Goal: Task Accomplishment & Management: Manage account settings

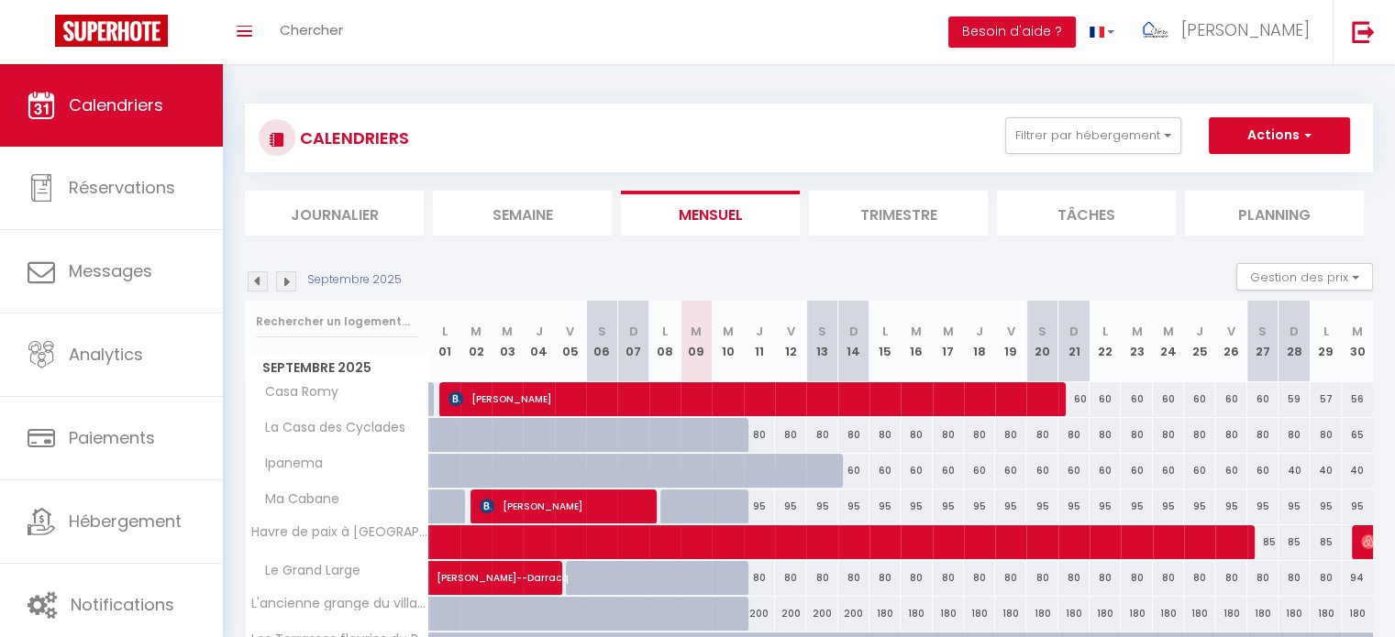
click at [264, 288] on img at bounding box center [258, 281] width 20 height 20
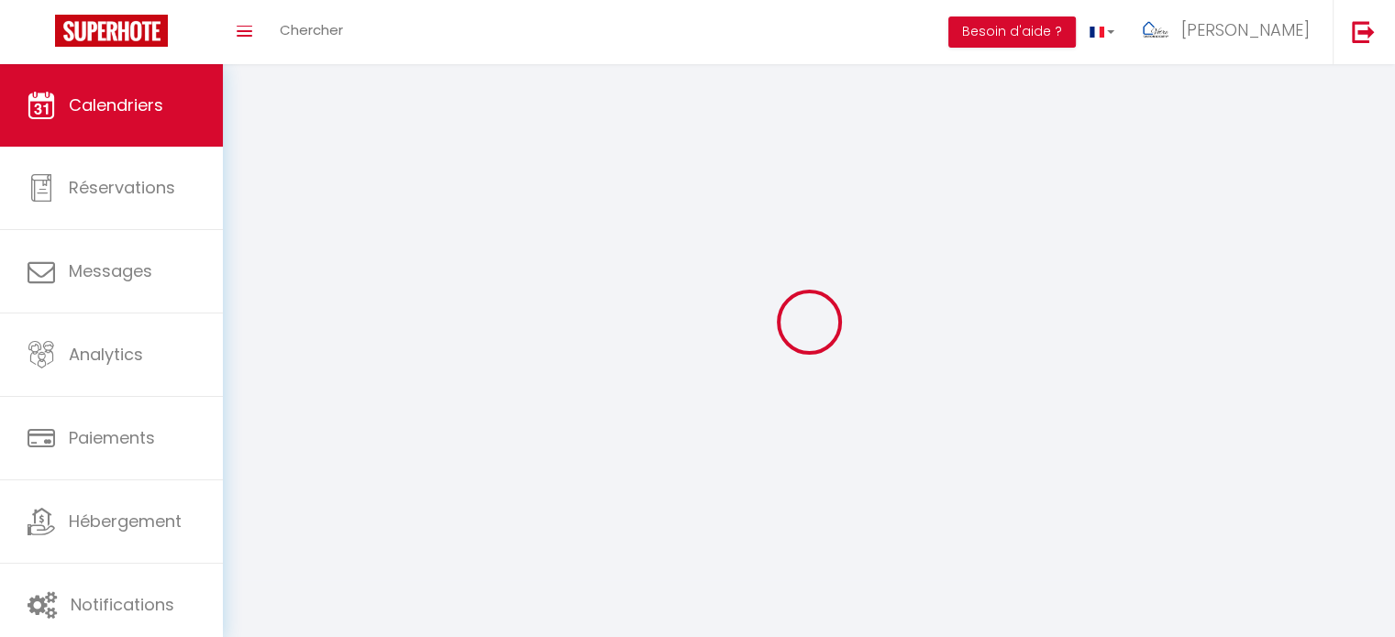
select select
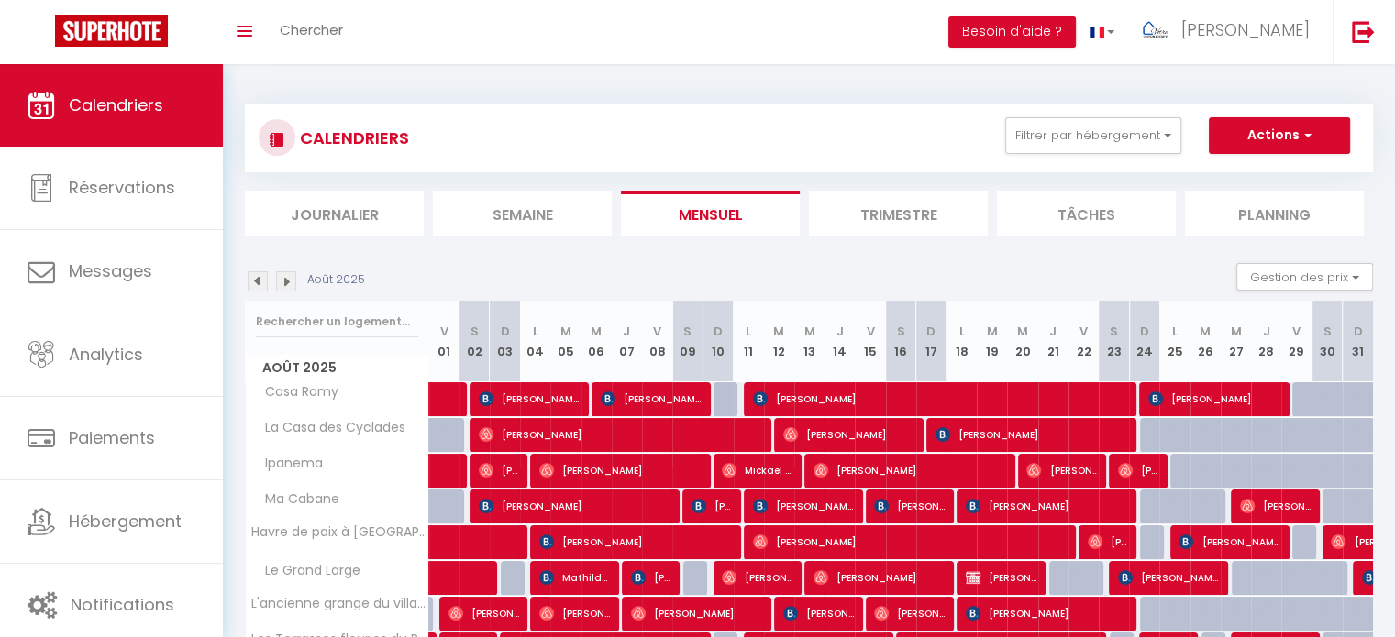
scroll to position [317, 0]
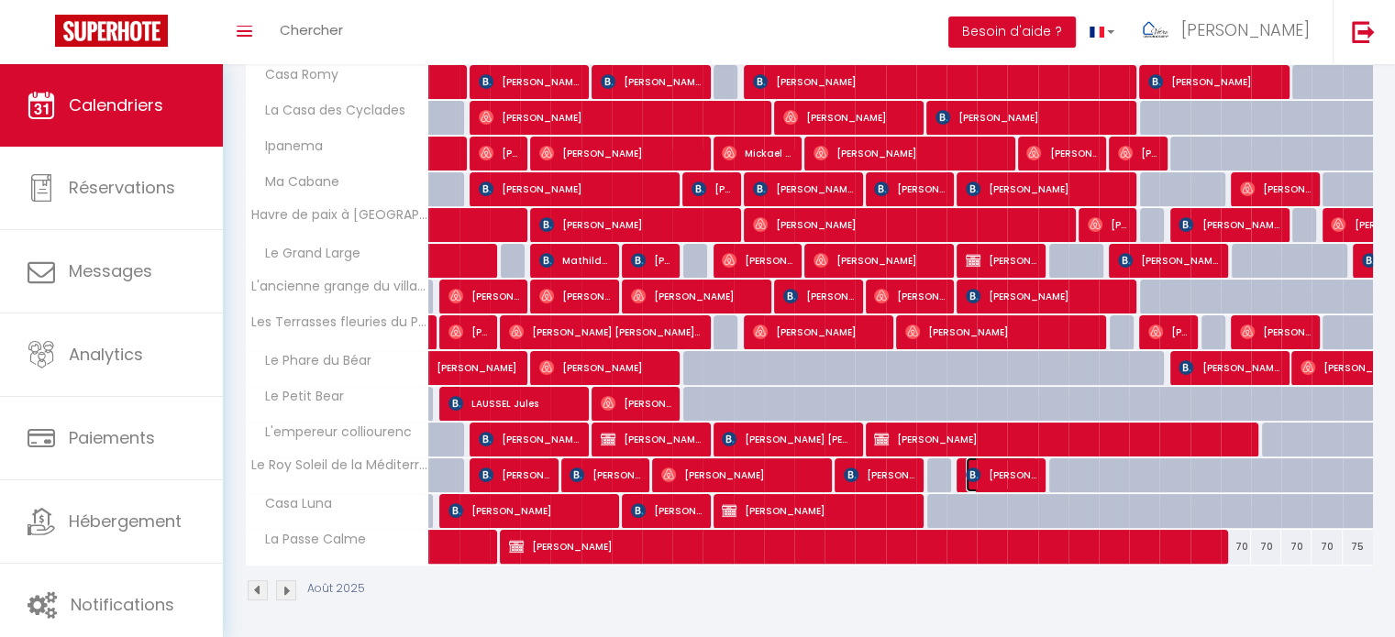
click at [1023, 480] on span "[PERSON_NAME]" at bounding box center [1001, 475] width 71 height 35
select select "OK"
select select "KO"
select select "0"
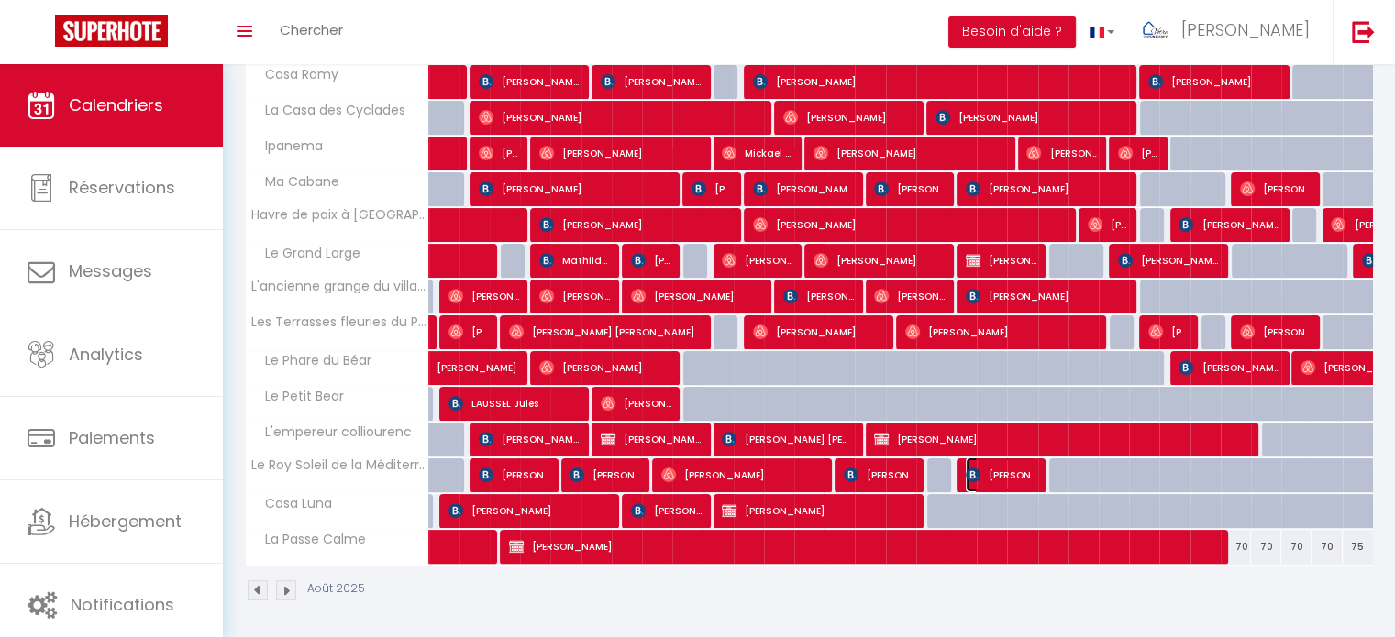
select select "1"
select select
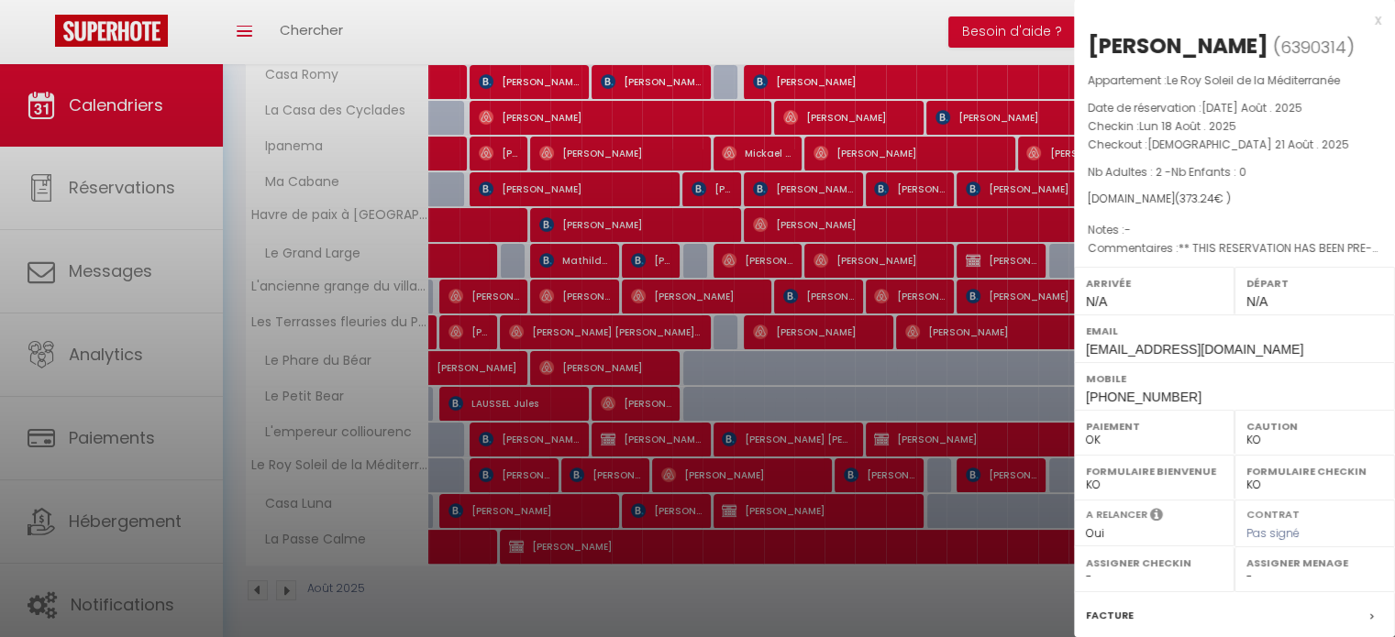
click at [965, 568] on div at bounding box center [697, 318] width 1395 height 637
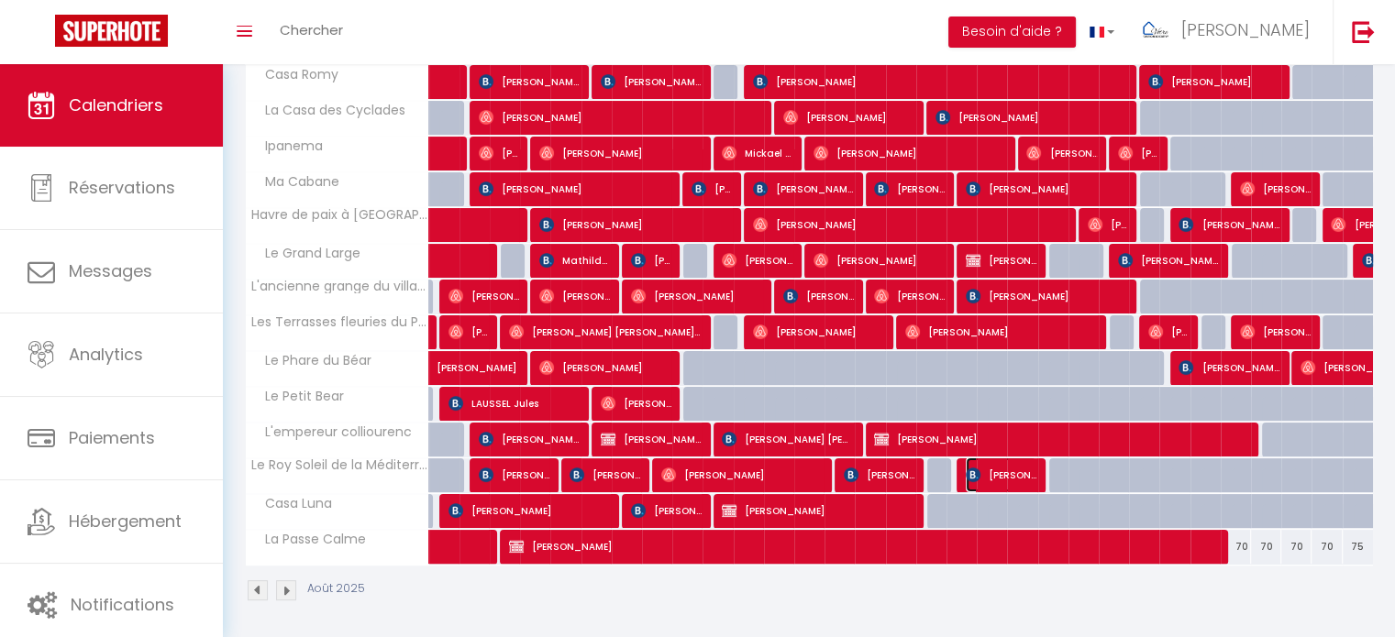
click at [1020, 475] on span "[PERSON_NAME]" at bounding box center [1001, 475] width 71 height 35
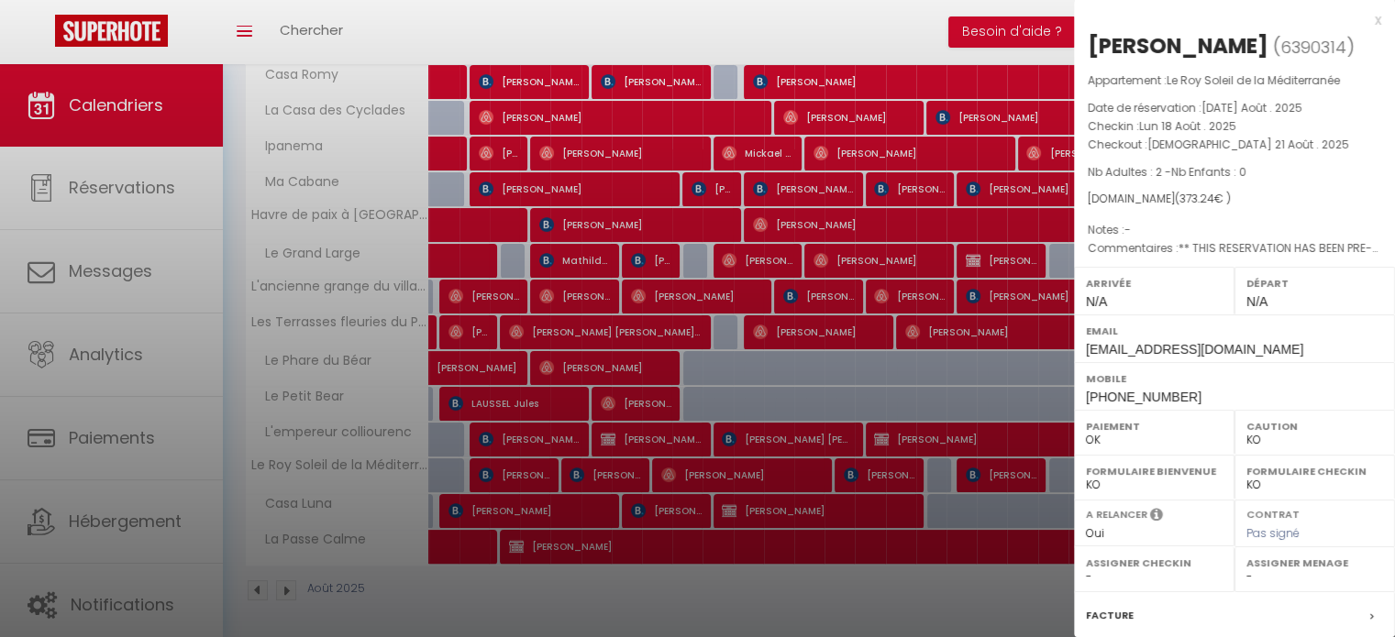
click at [1362, 24] on div "x" at bounding box center [1227, 20] width 307 height 22
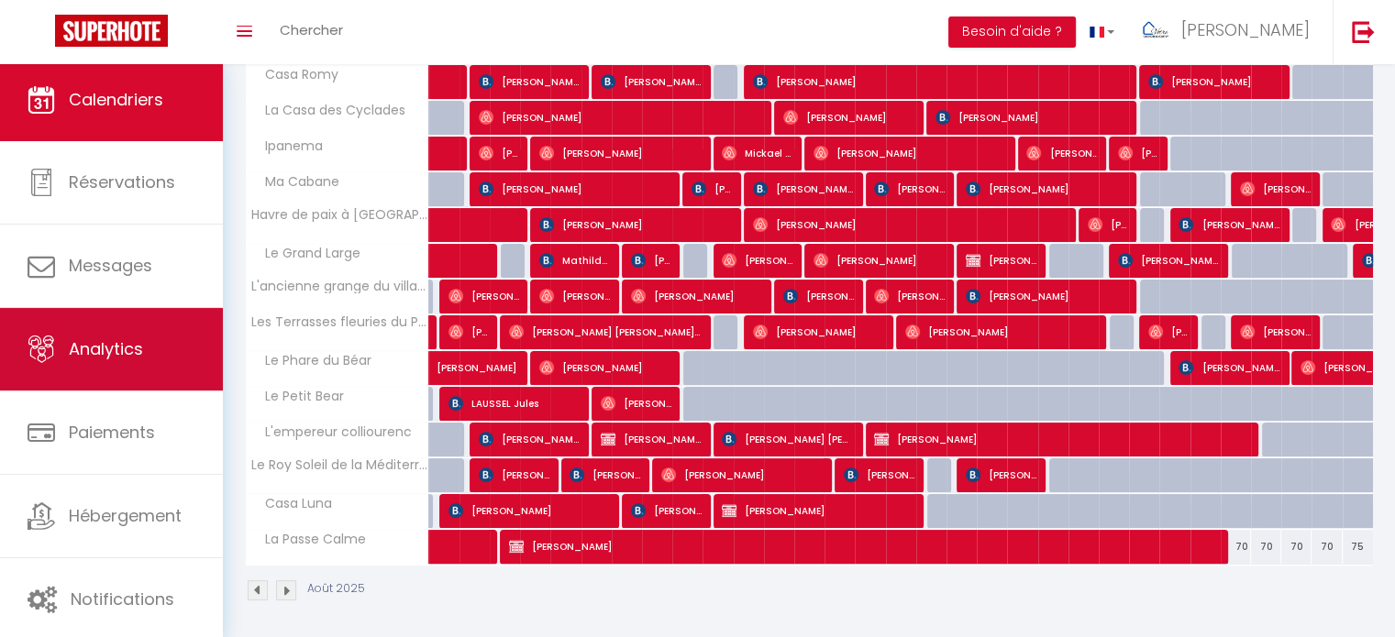
click at [143, 362] on link "Analytics" at bounding box center [111, 349] width 223 height 83
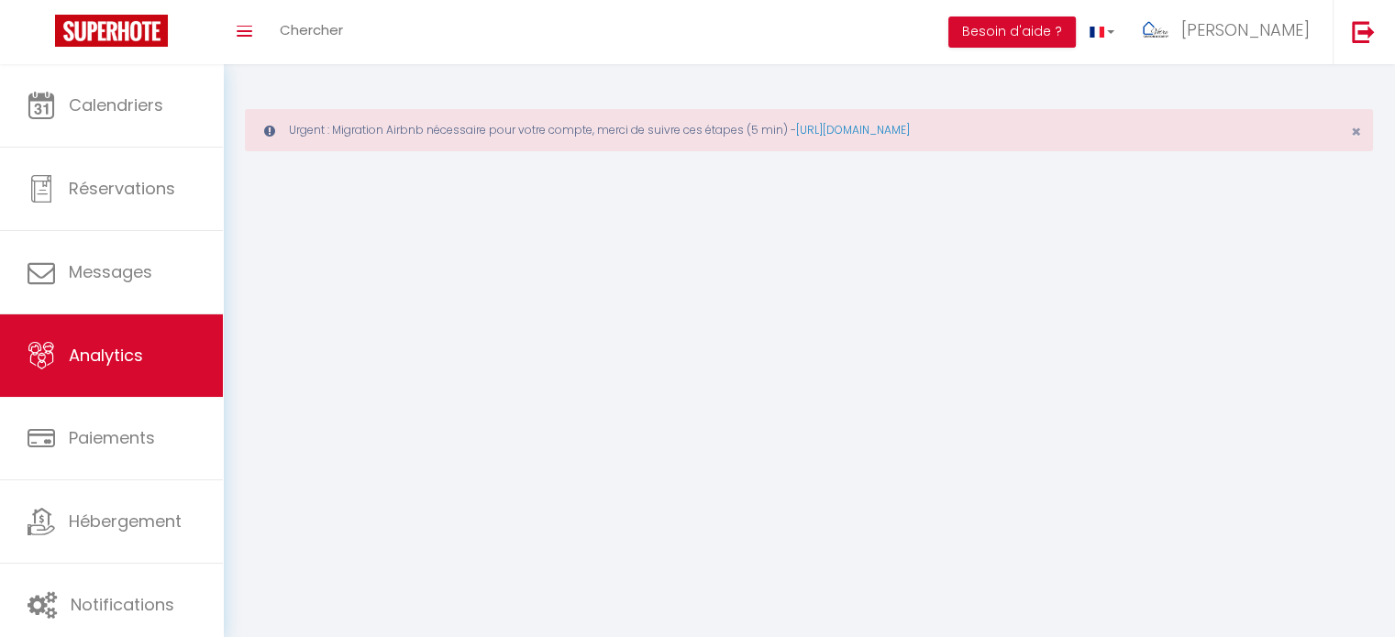
select select "2025"
select select "9"
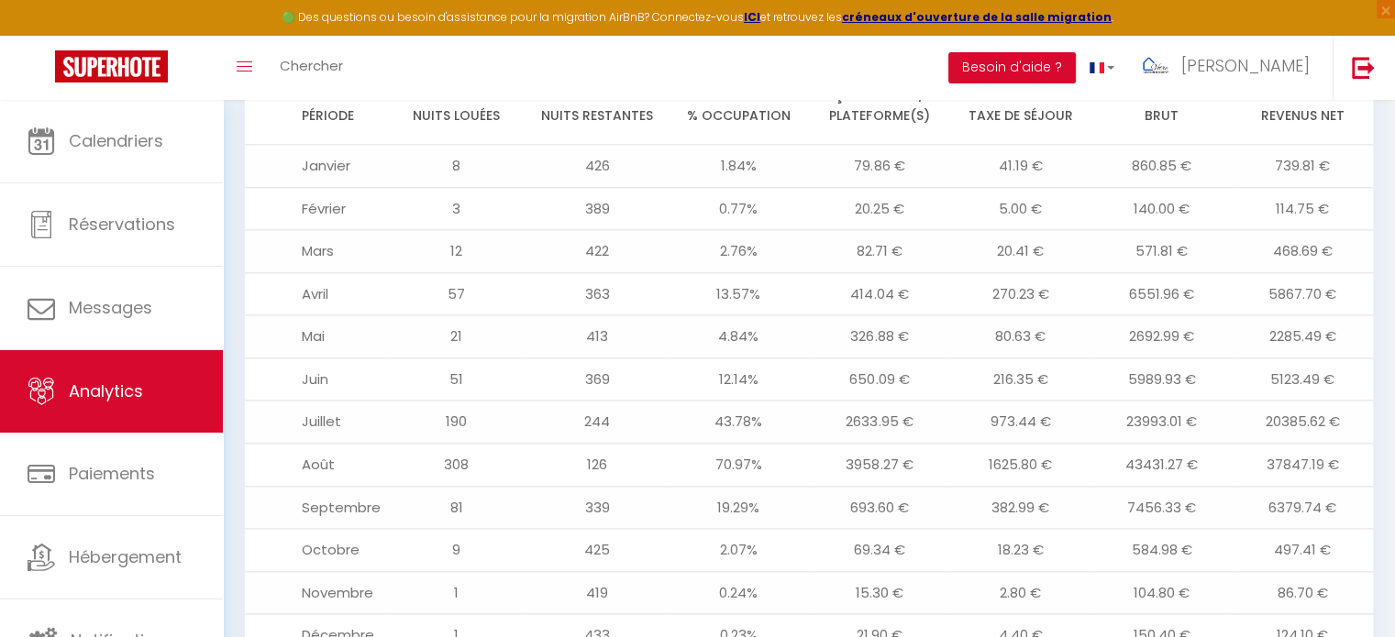
scroll to position [2251, 0]
